Goal: Transaction & Acquisition: Subscribe to service/newsletter

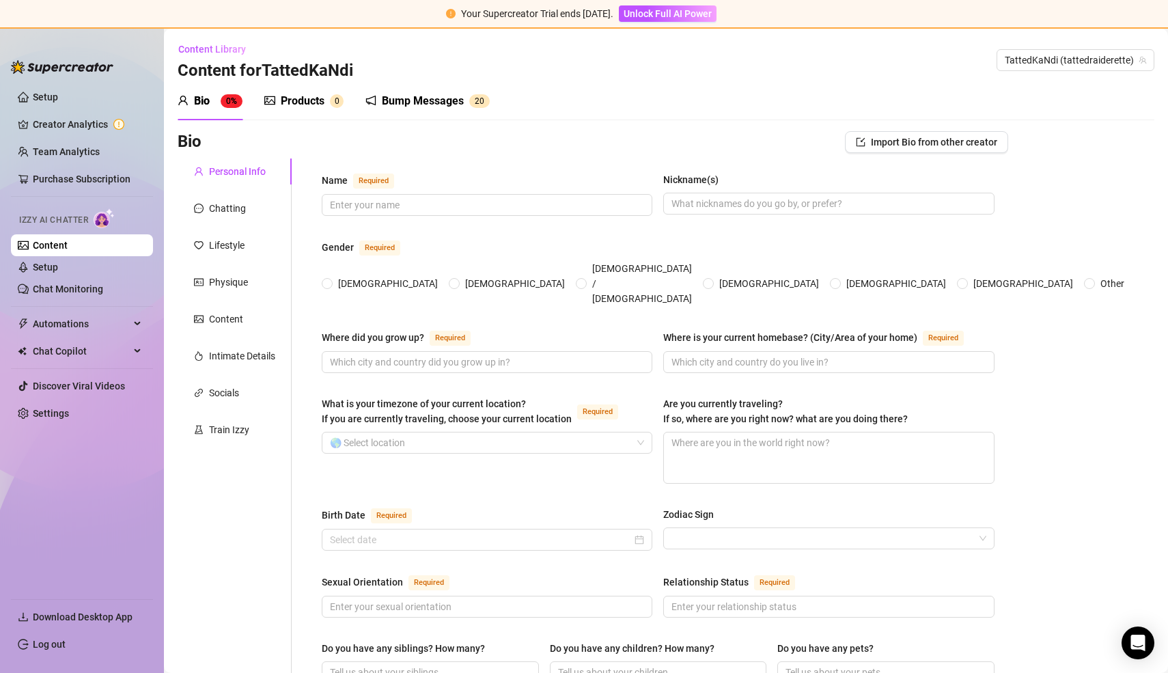
click at [405, 102] on div "Bump Messages" at bounding box center [423, 101] width 82 height 16
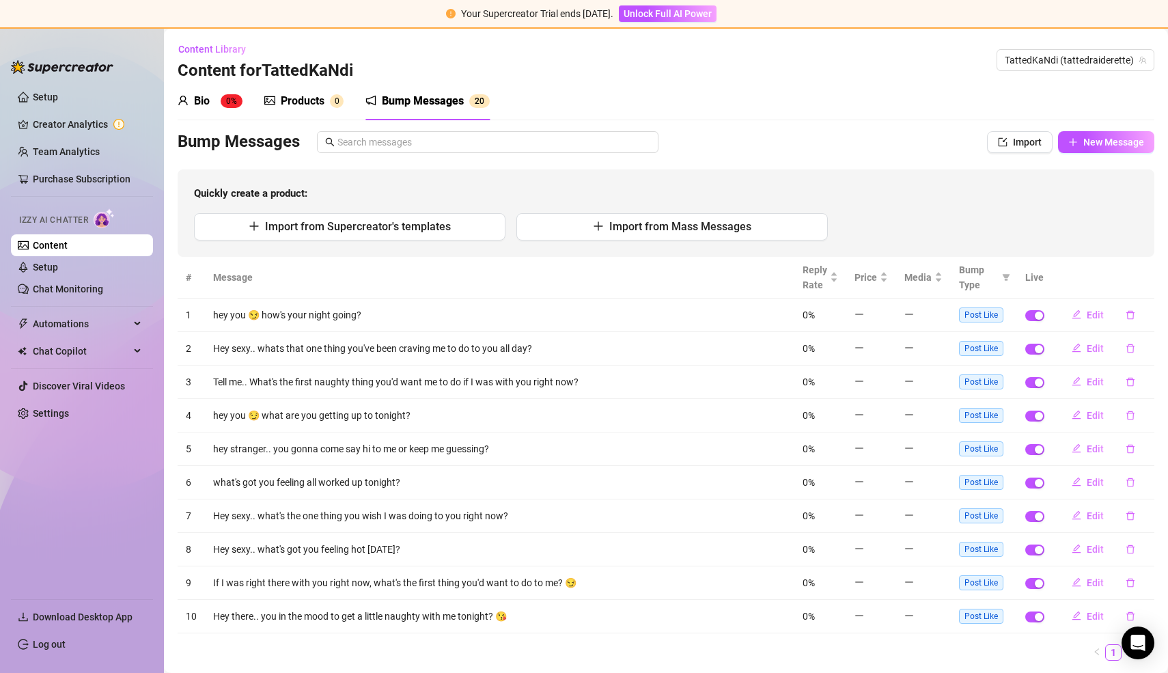
click at [323, 307] on td "hey you 😏 how's your night going?" at bounding box center [499, 314] width 589 height 33
click at [1089, 314] on span "Edit" at bounding box center [1094, 314] width 17 height 11
type textarea "hey you 😏 how's your night going?"
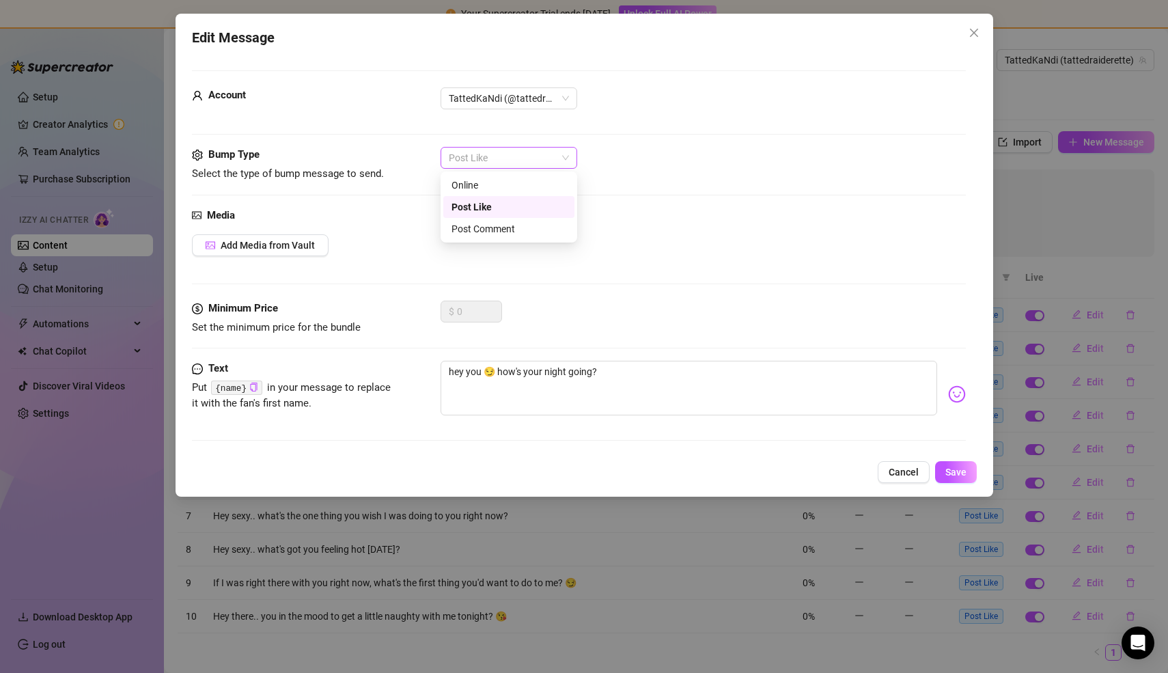
click at [511, 156] on span "Post Like" at bounding box center [509, 157] width 120 height 20
click at [573, 92] on div "TattedKaNdi (@tattedraiderette)" at bounding box center [508, 98] width 137 height 22
click at [569, 91] on div "TattedKaNdi (@tattedraiderette)" at bounding box center [508, 98] width 137 height 22
click at [309, 245] on span "Add Media from Vault" at bounding box center [268, 245] width 94 height 11
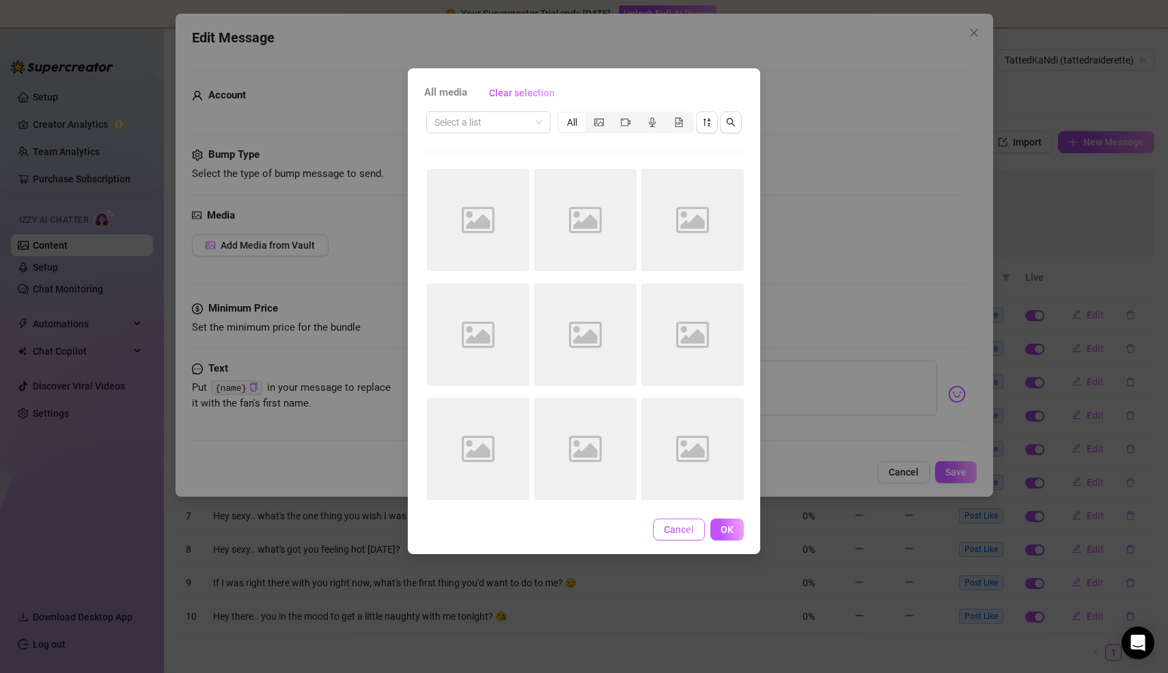
click at [678, 526] on span "Cancel" at bounding box center [679, 529] width 30 height 11
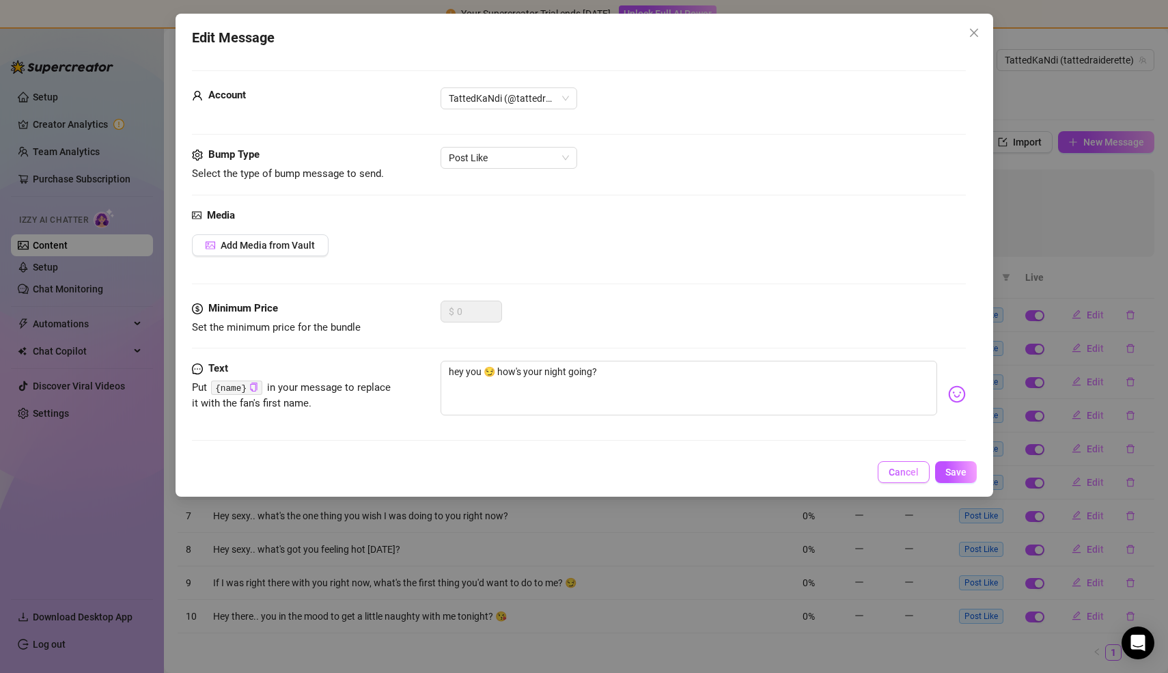
click at [896, 477] on span "Cancel" at bounding box center [903, 471] width 30 height 11
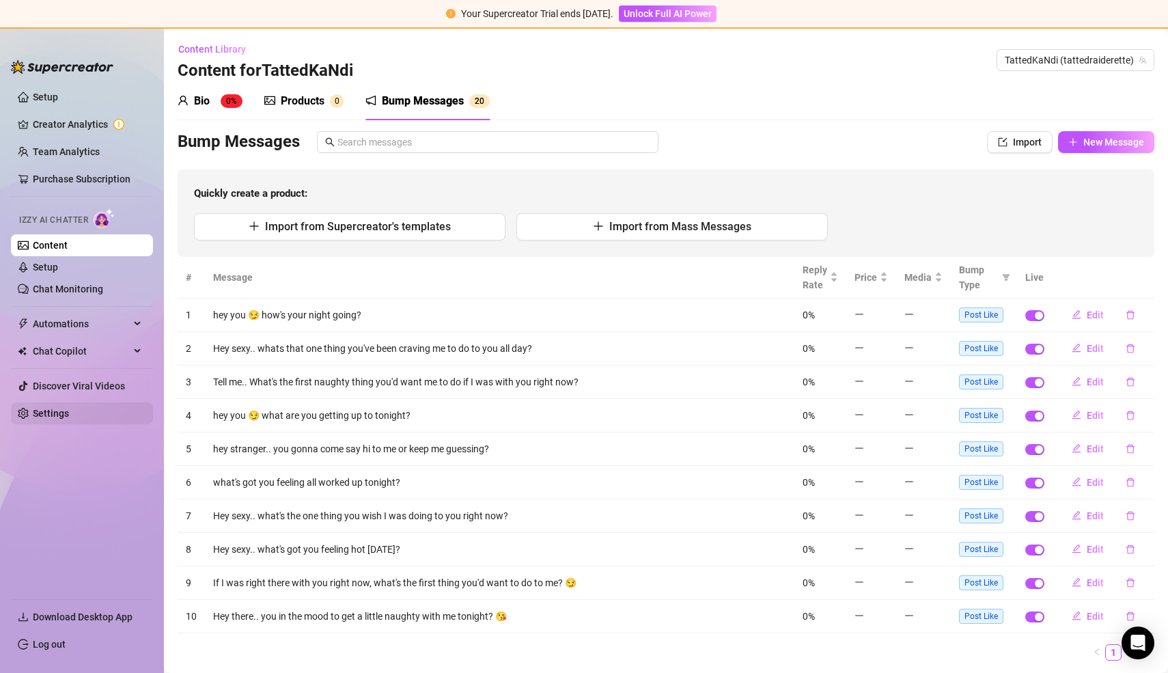
click at [52, 410] on link "Settings" at bounding box center [51, 413] width 36 height 11
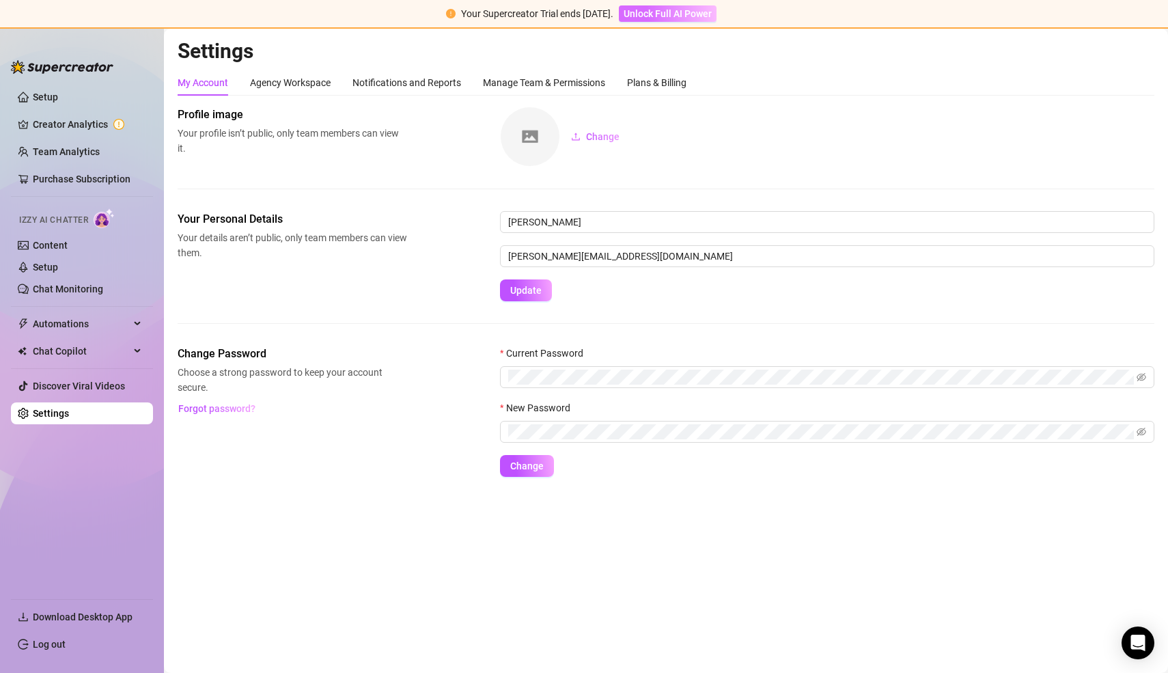
click at [671, 6] on button "Unlock Full AI Power" at bounding box center [668, 13] width 98 height 16
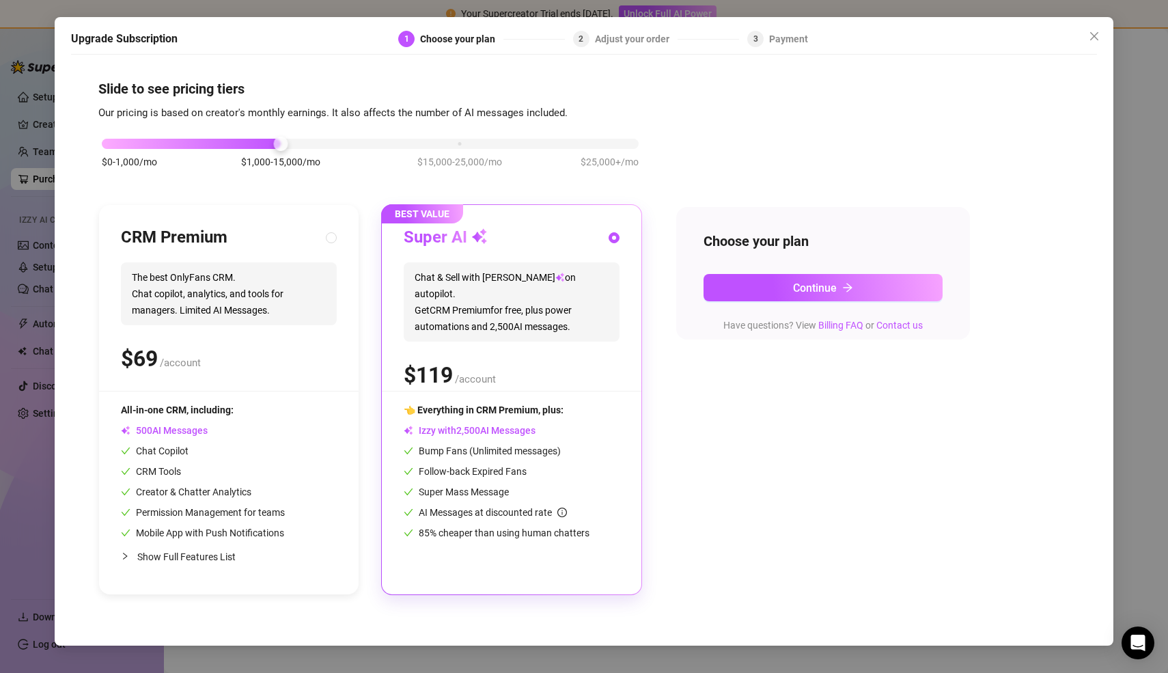
click at [280, 346] on div "$ /account" at bounding box center [229, 358] width 216 height 34
radio input "true"
radio input "false"
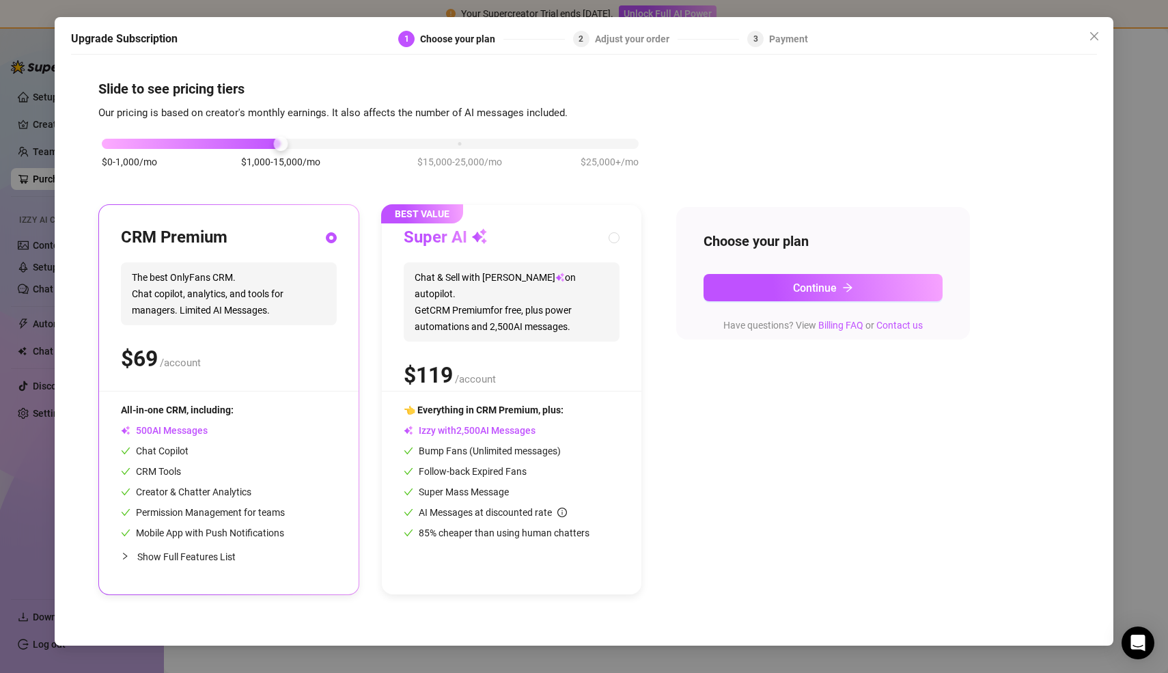
click at [535, 305] on span "Chat & Sell with Izzy on autopilot. Get CRM Premium for free, plus power automa…" at bounding box center [512, 301] width 216 height 79
radio input "false"
radio input "true"
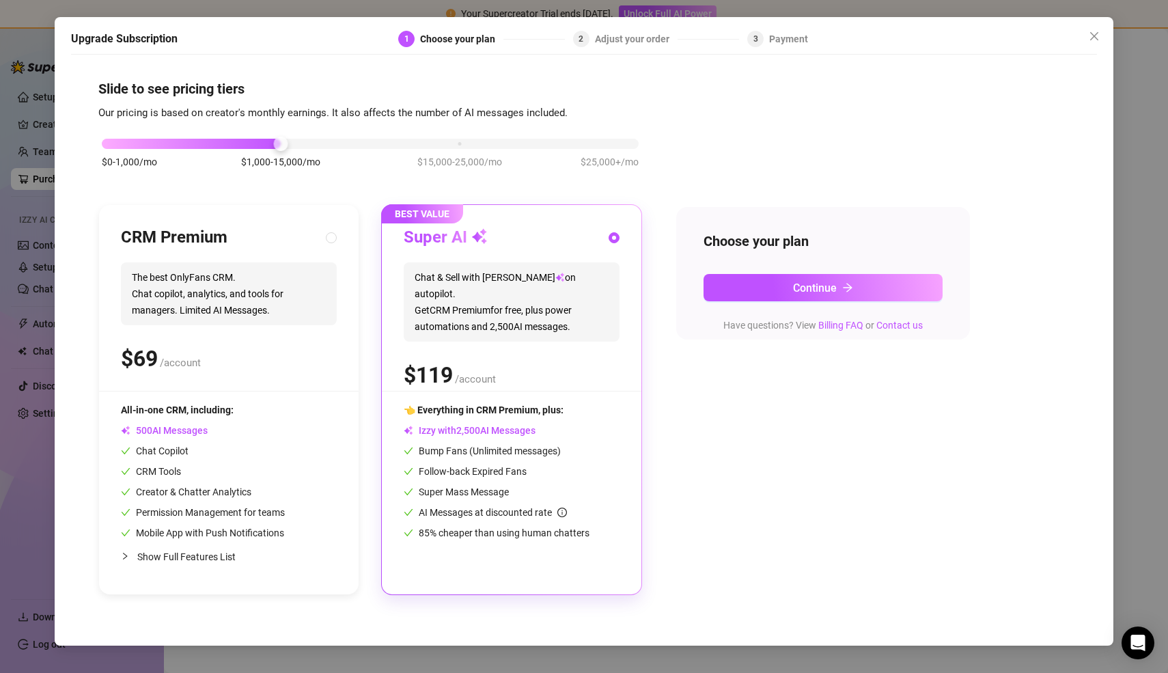
click at [208, 432] on span "AI Messages" at bounding box center [164, 430] width 87 height 11
radio input "true"
radio input "false"
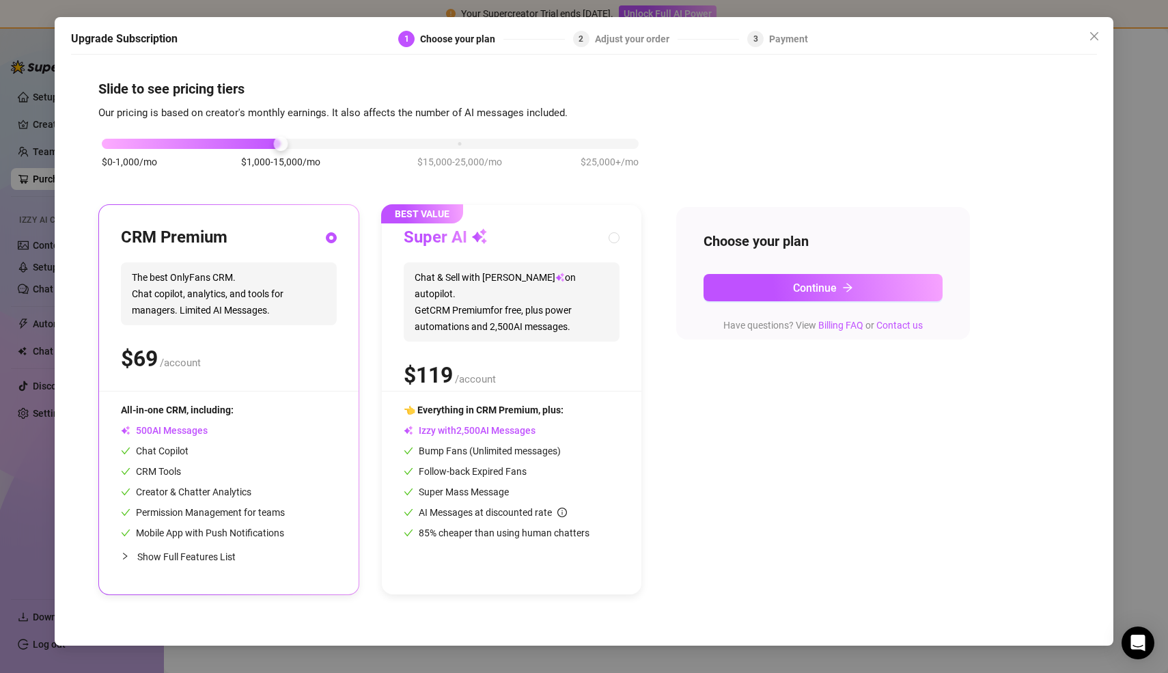
click at [449, 335] on div "Super AI Chat & Sell with Izzy on autopilot. Get CRM Premium for free, plus pow…" at bounding box center [512, 309] width 216 height 164
radio input "false"
radio input "true"
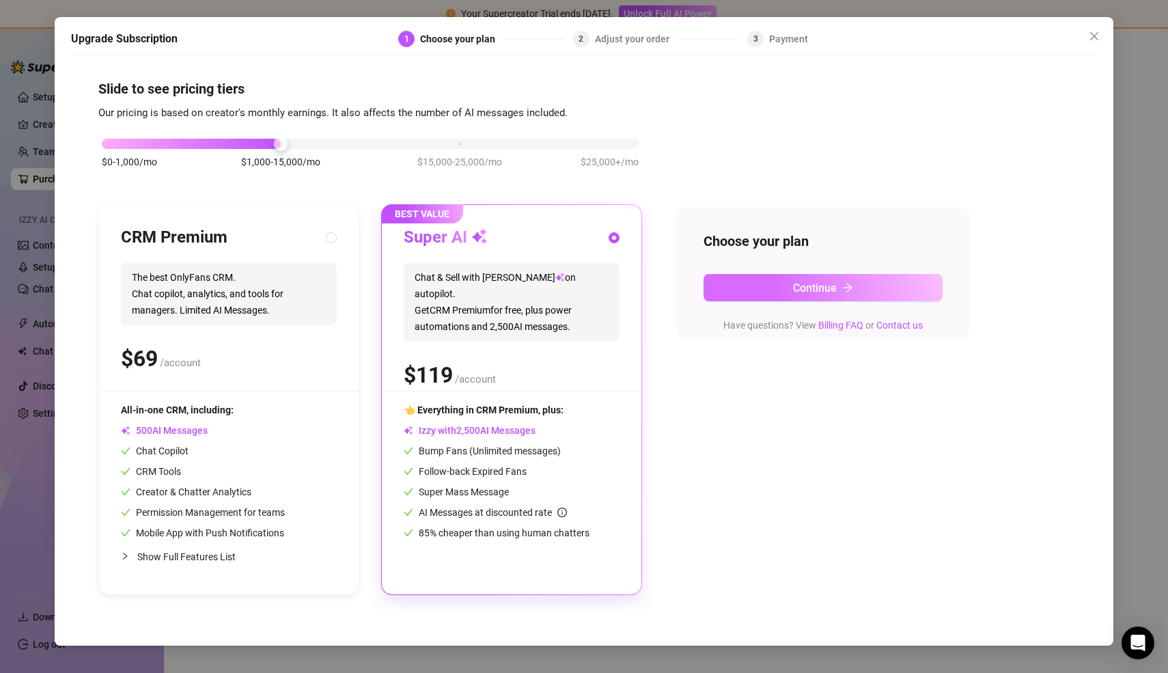
click at [709, 282] on button "Continue" at bounding box center [822, 287] width 239 height 27
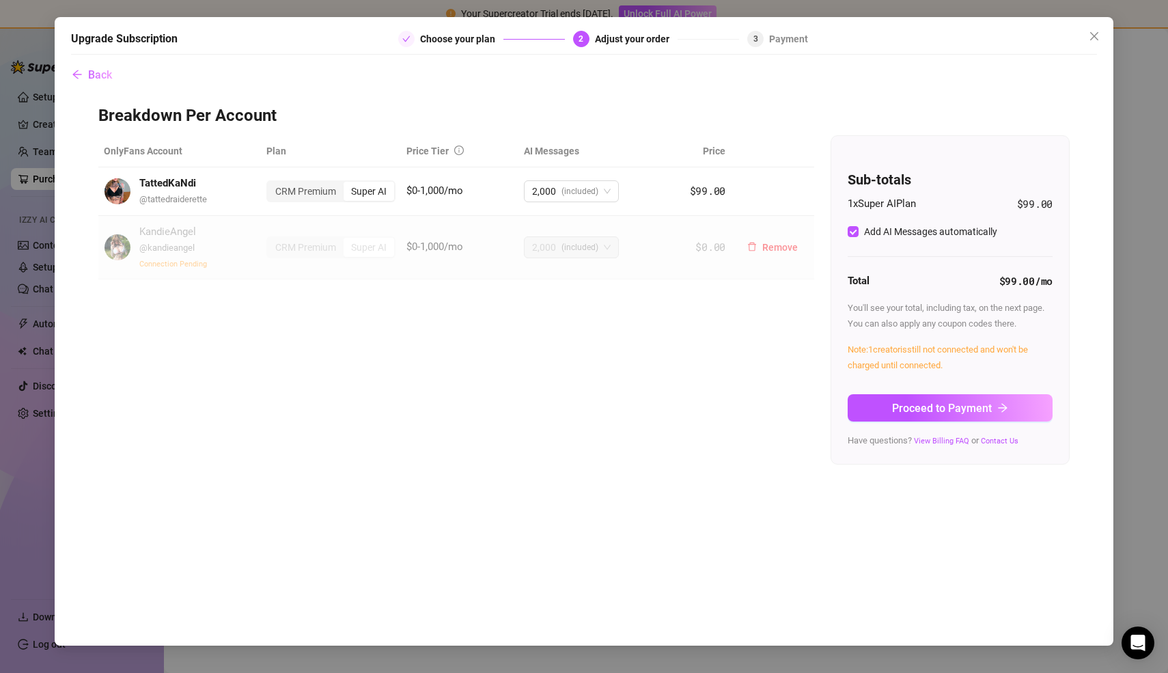
click at [197, 259] on span "Connection Pending" at bounding box center [173, 263] width 68 height 9
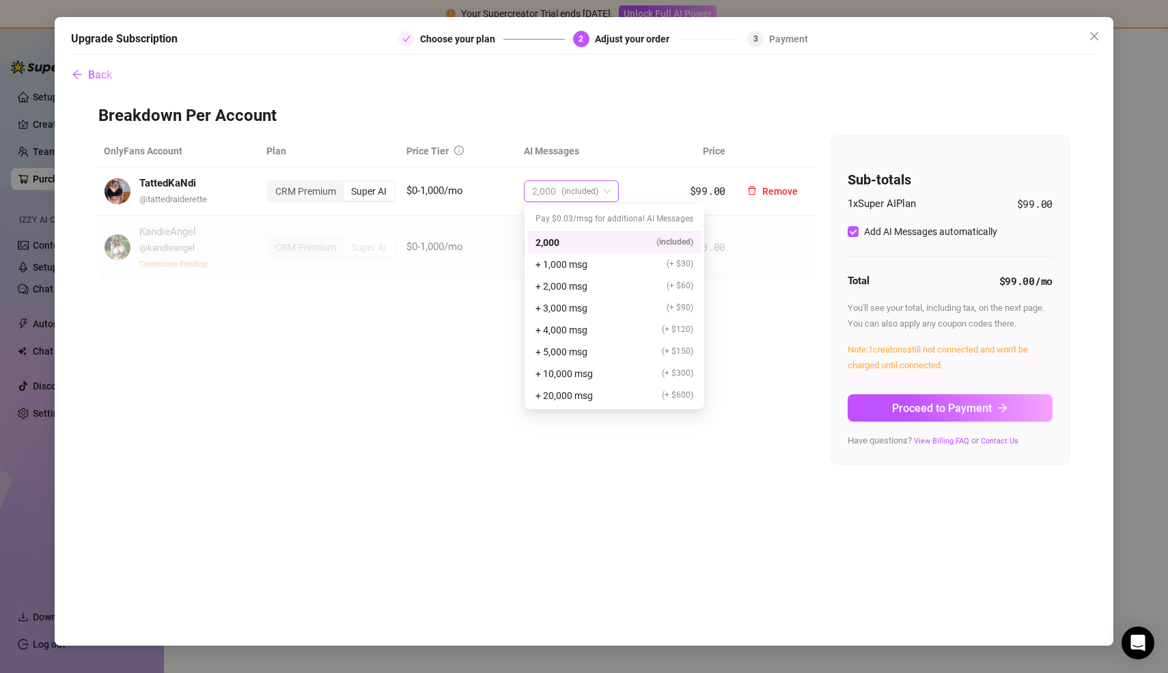
click at [605, 188] on span "2,000 (included)" at bounding box center [571, 191] width 79 height 20
click at [629, 145] on th "AI Messages" at bounding box center [591, 151] width 147 height 32
click at [601, 186] on span "2,000 (included)" at bounding box center [571, 191] width 79 height 20
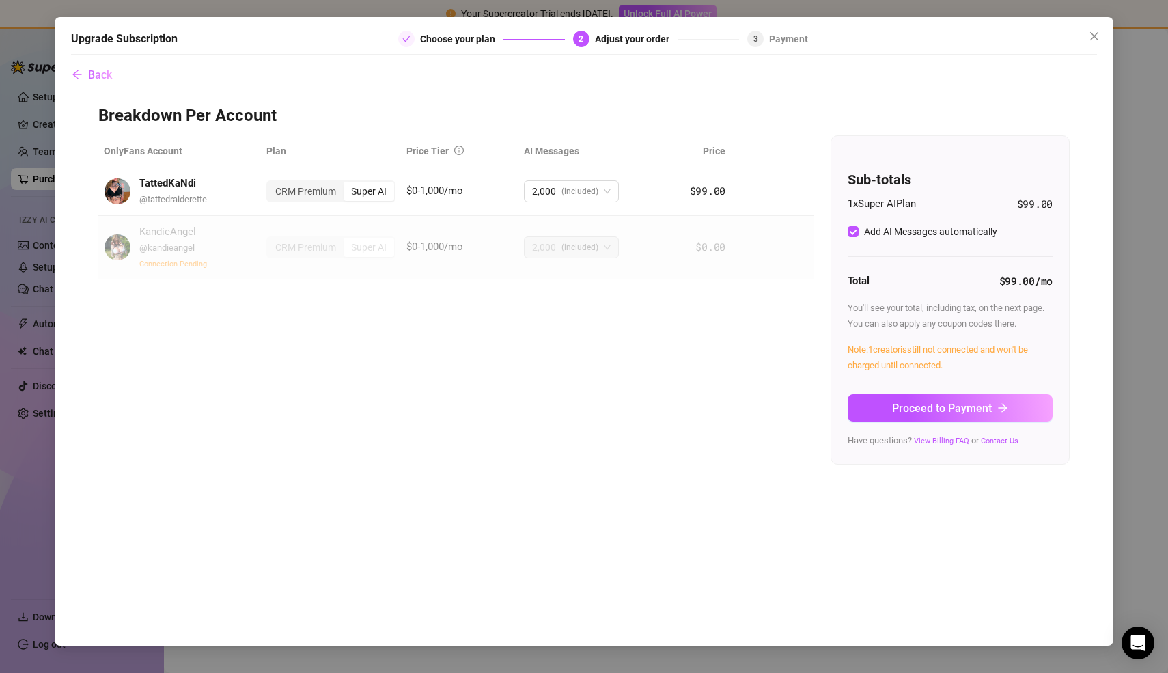
click at [632, 135] on th "AI Messages" at bounding box center [591, 151] width 147 height 32
click at [851, 231] on input "Add AI Messages automatically" at bounding box center [852, 231] width 11 height 11
checkbox input "true"
click at [1090, 31] on icon "close" at bounding box center [1093, 36] width 11 height 11
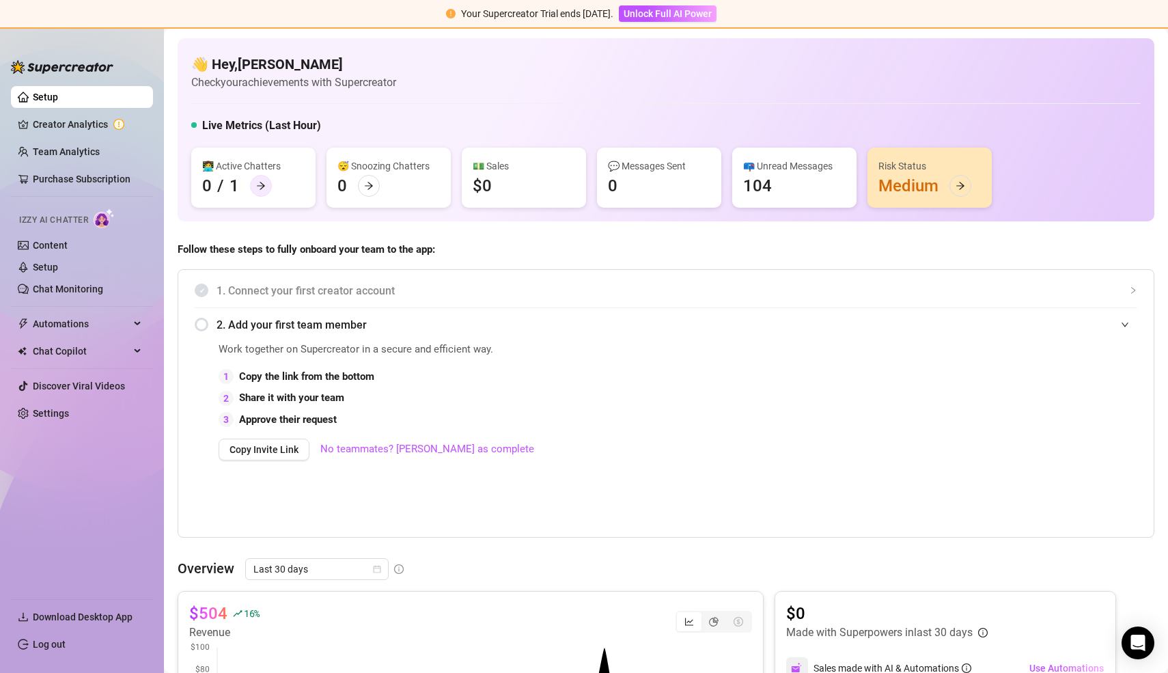
click at [263, 182] on icon "arrow-right" at bounding box center [261, 186] width 10 height 10
